Goal: Transaction & Acquisition: Purchase product/service

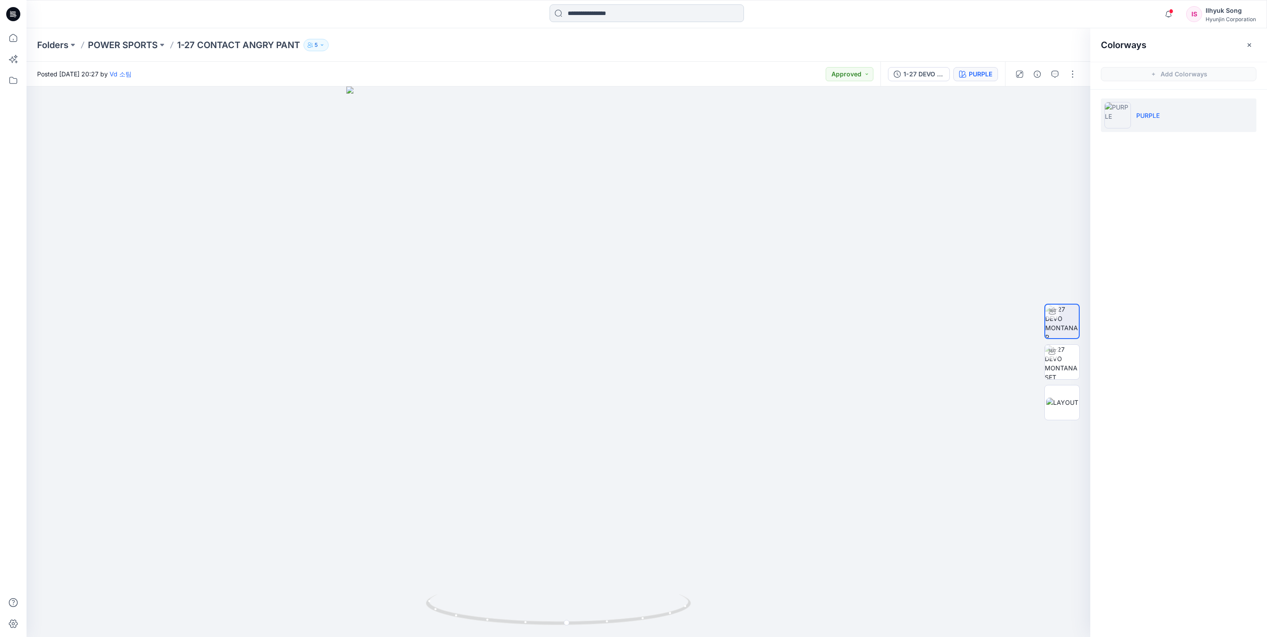
click at [615, 12] on input at bounding box center [647, 13] width 194 height 18
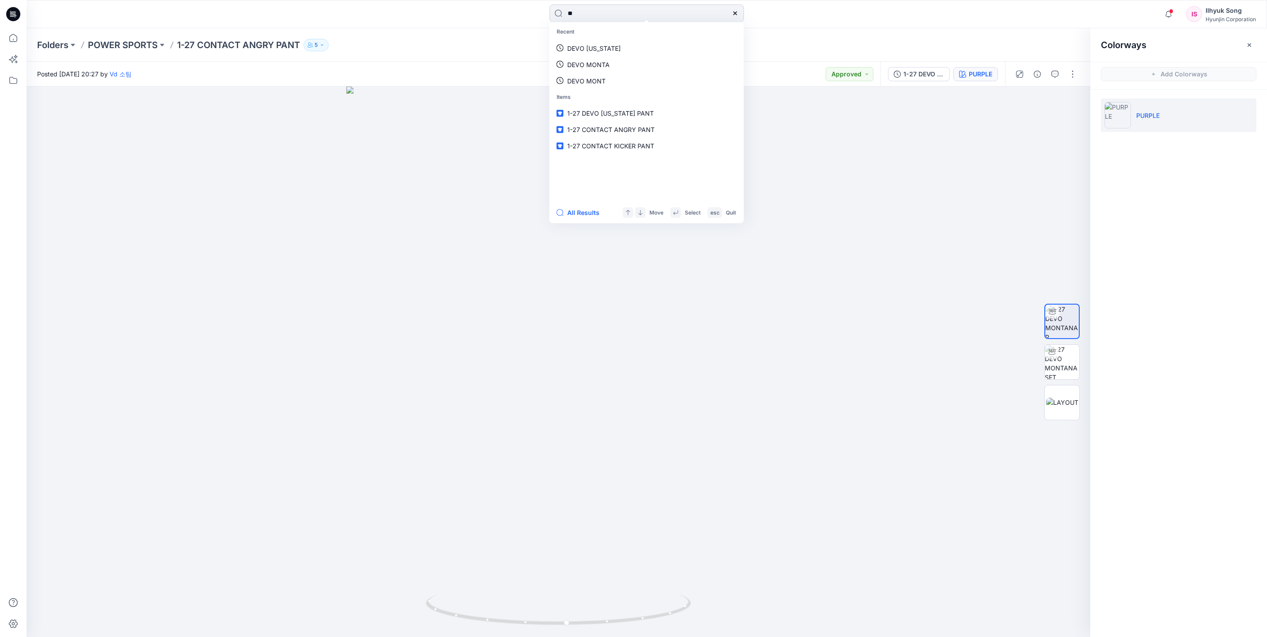
type input "*"
type input "******"
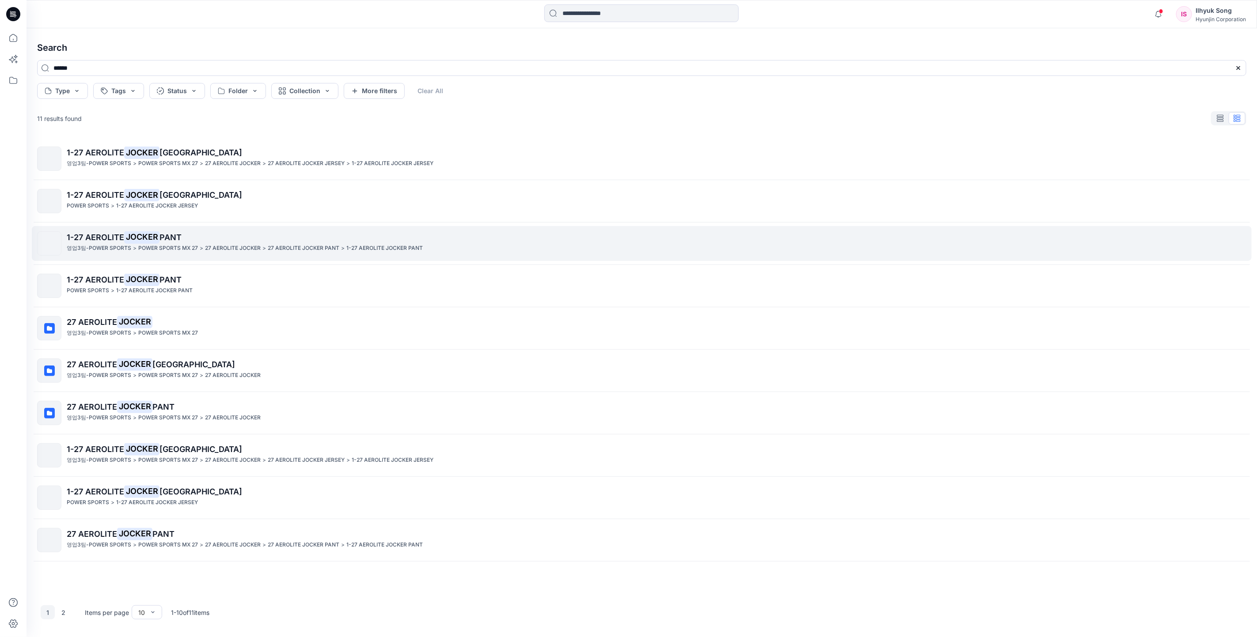
click at [129, 233] on mark "JOCKER" at bounding box center [141, 237] width 35 height 12
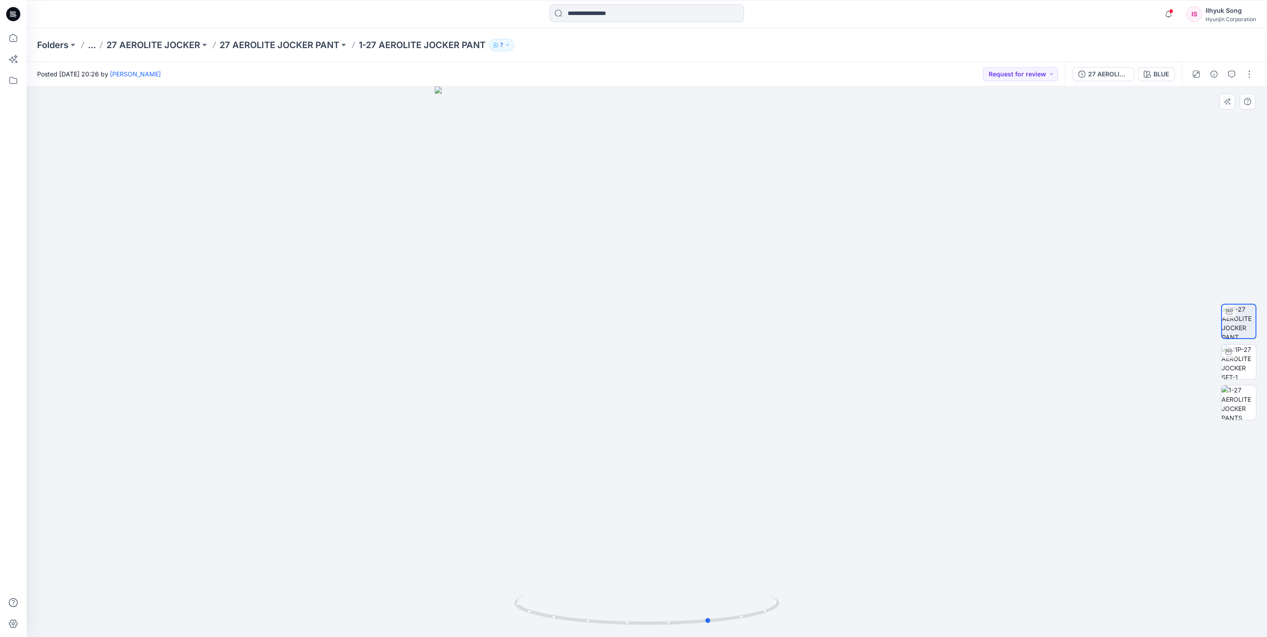
drag, startPoint x: 687, startPoint y: 364, endPoint x: 751, endPoint y: 350, distance: 65.3
click at [751, 350] on div at bounding box center [647, 362] width 1240 height 551
drag, startPoint x: 672, startPoint y: 334, endPoint x: 667, endPoint y: 340, distance: 7.8
click at [667, 340] on div at bounding box center [647, 362] width 1240 height 551
drag, startPoint x: 619, startPoint y: 372, endPoint x: 674, endPoint y: 364, distance: 54.8
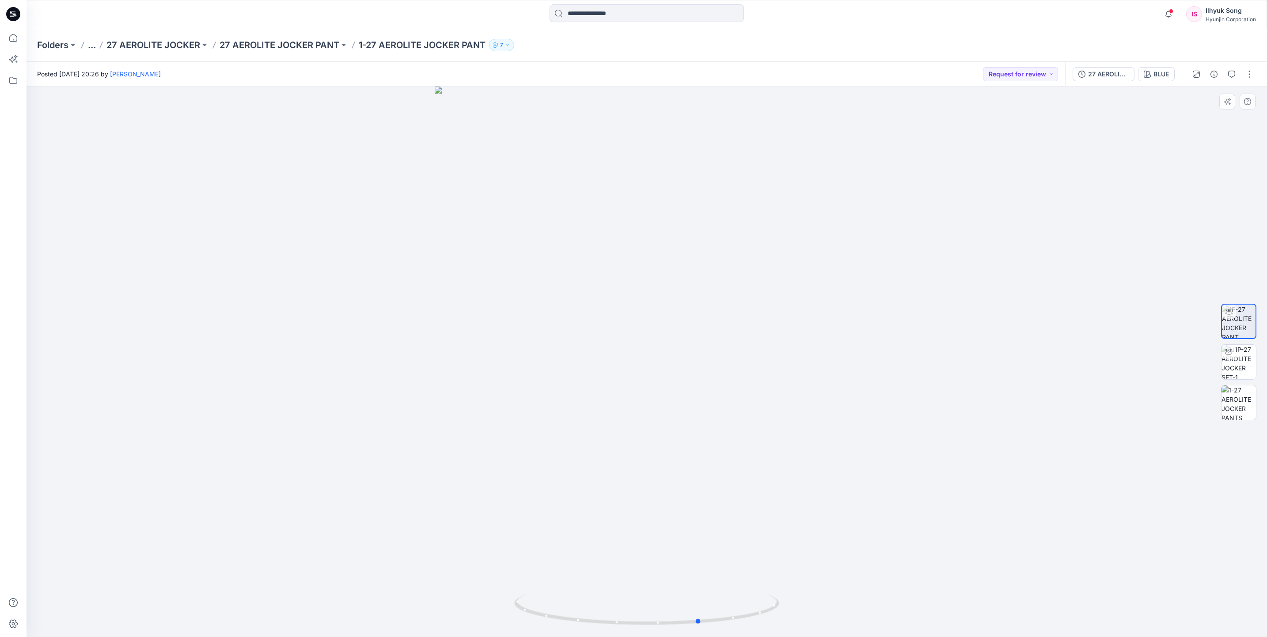
click at [674, 364] on div at bounding box center [647, 362] width 1240 height 551
drag, startPoint x: 809, startPoint y: 405, endPoint x: 790, endPoint y: 426, distance: 28.2
click at [790, 426] on div at bounding box center [647, 362] width 1240 height 551
